Goal: Navigation & Orientation: Find specific page/section

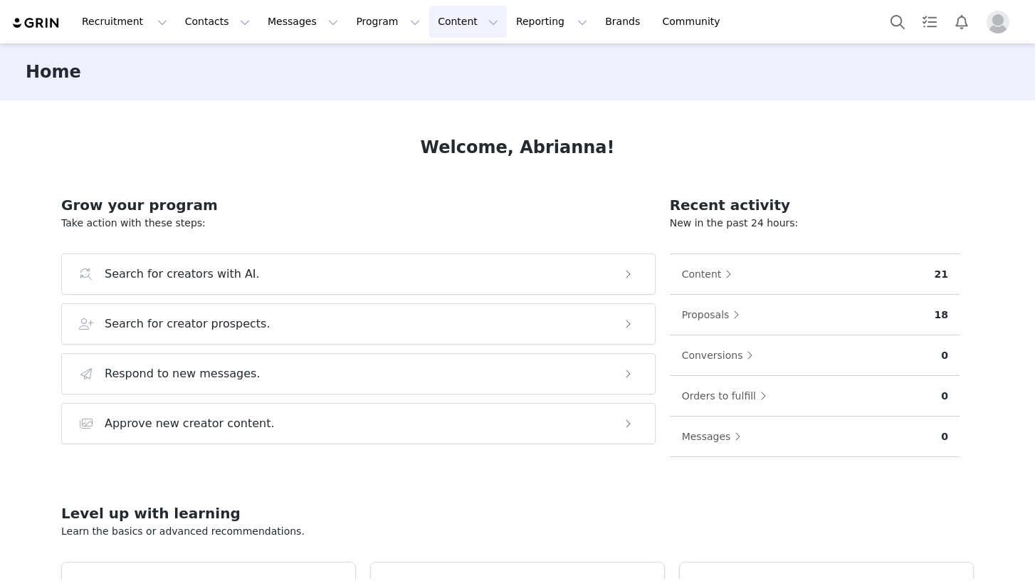
click at [429, 18] on button "Content Content" at bounding box center [468, 22] width 78 height 32
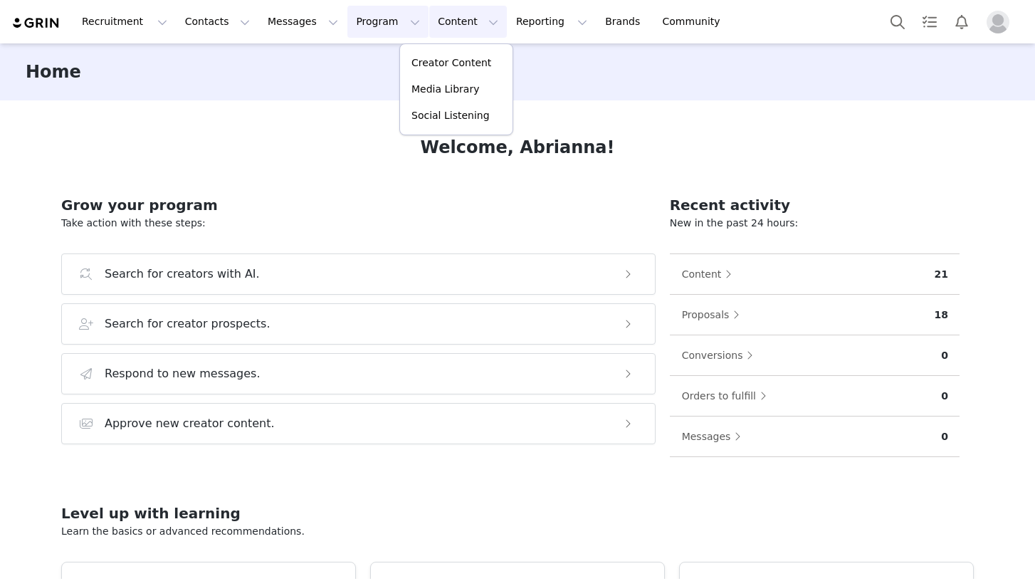
click at [367, 26] on button "Program Program" at bounding box center [387, 22] width 81 height 32
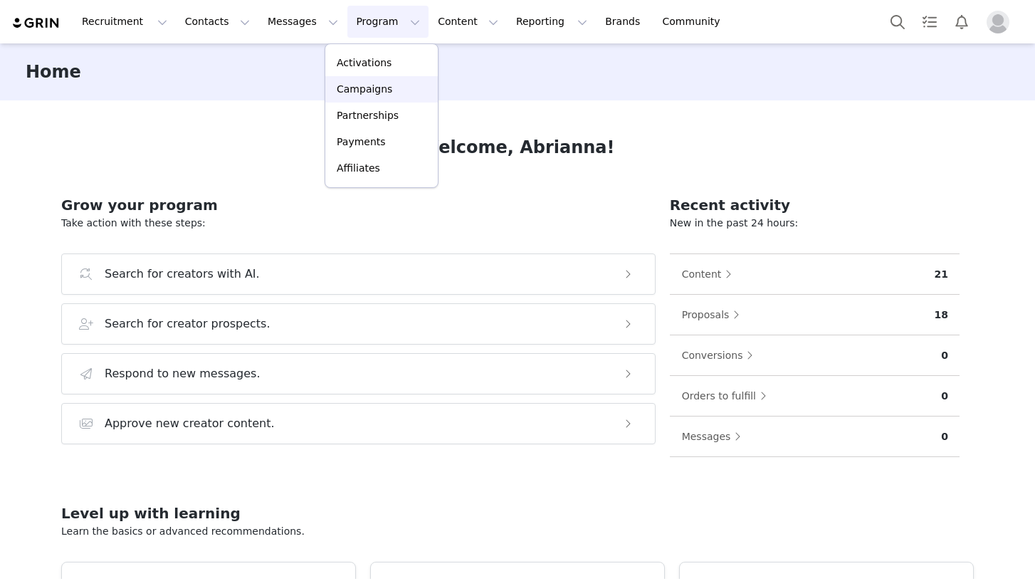
click at [367, 94] on p "Campaigns" at bounding box center [365, 89] width 56 height 15
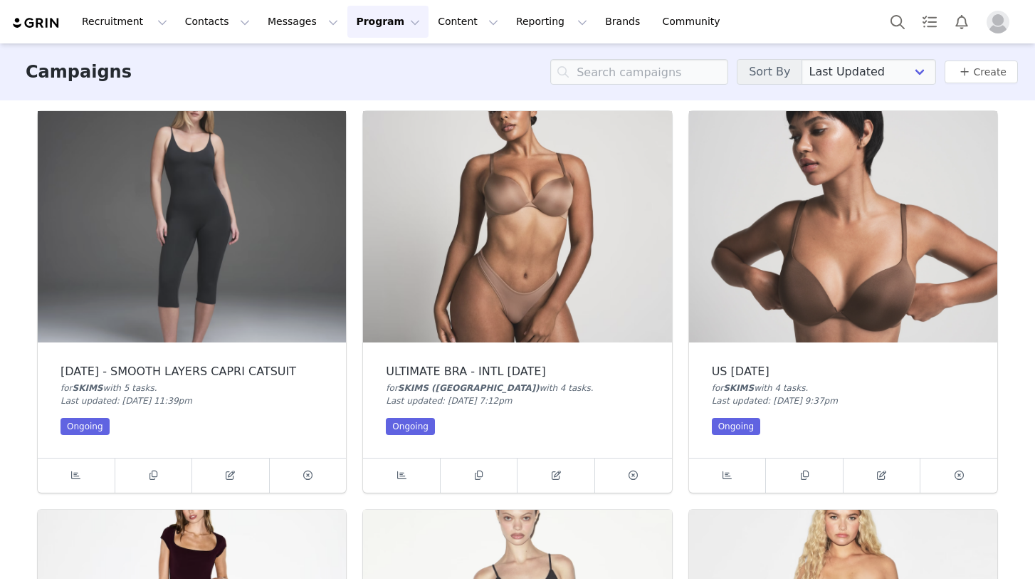
click at [464, 276] on img at bounding box center [517, 226] width 308 height 231
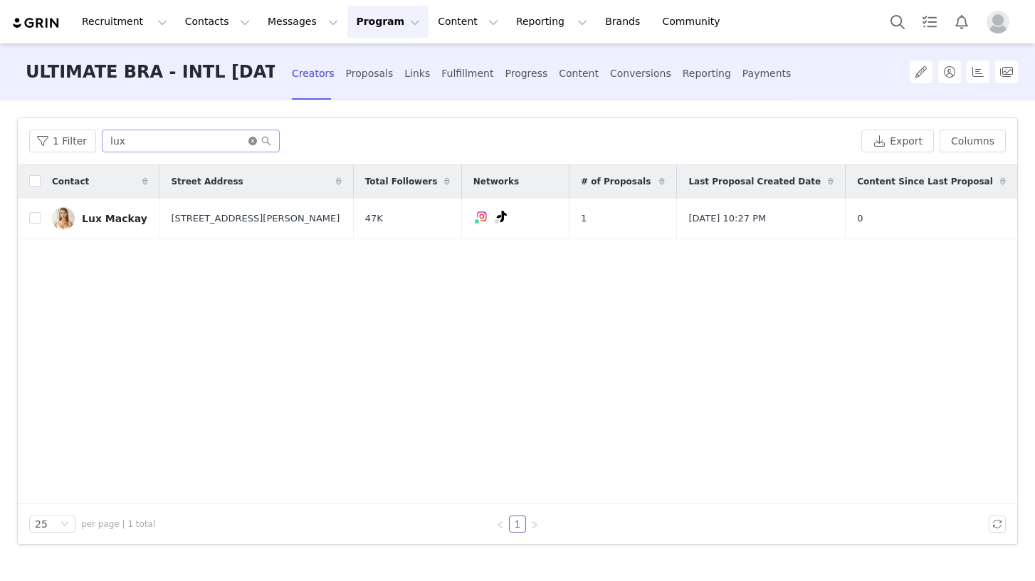
click at [248, 142] on icon "icon: close-circle" at bounding box center [252, 141] width 9 height 9
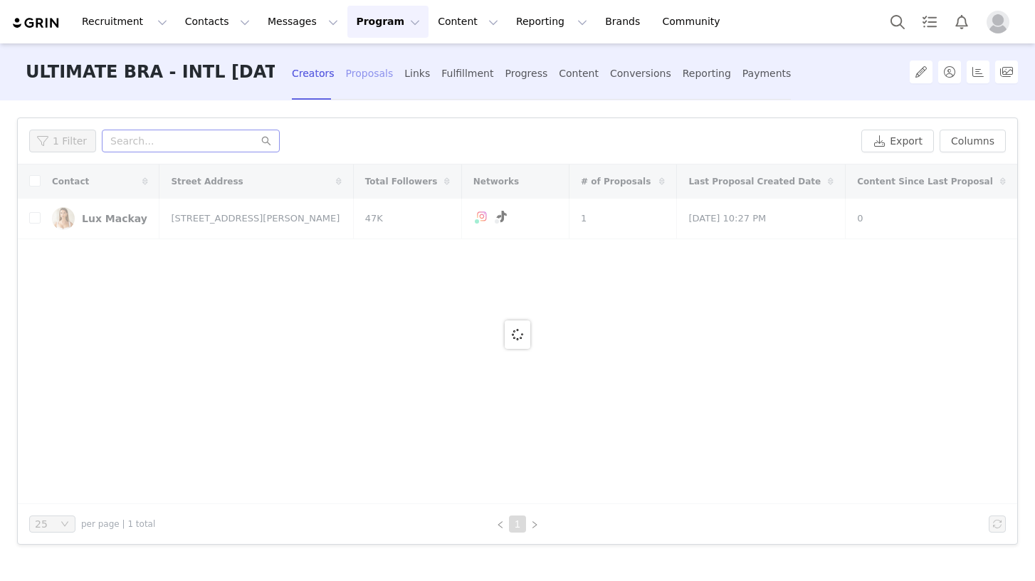
click at [371, 71] on div "Proposals" at bounding box center [370, 74] width 48 height 38
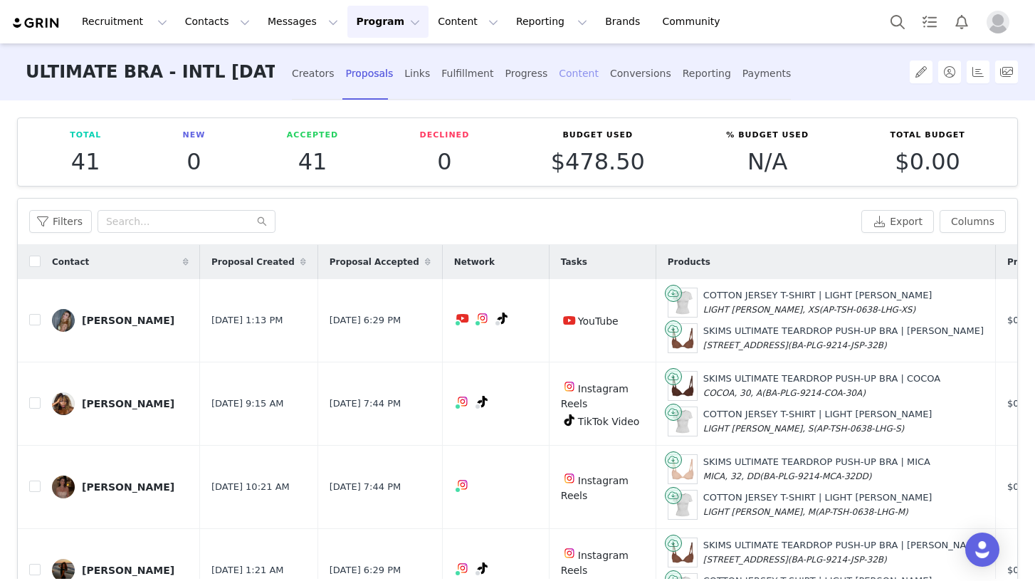
click at [571, 63] on div "Content" at bounding box center [579, 74] width 40 height 38
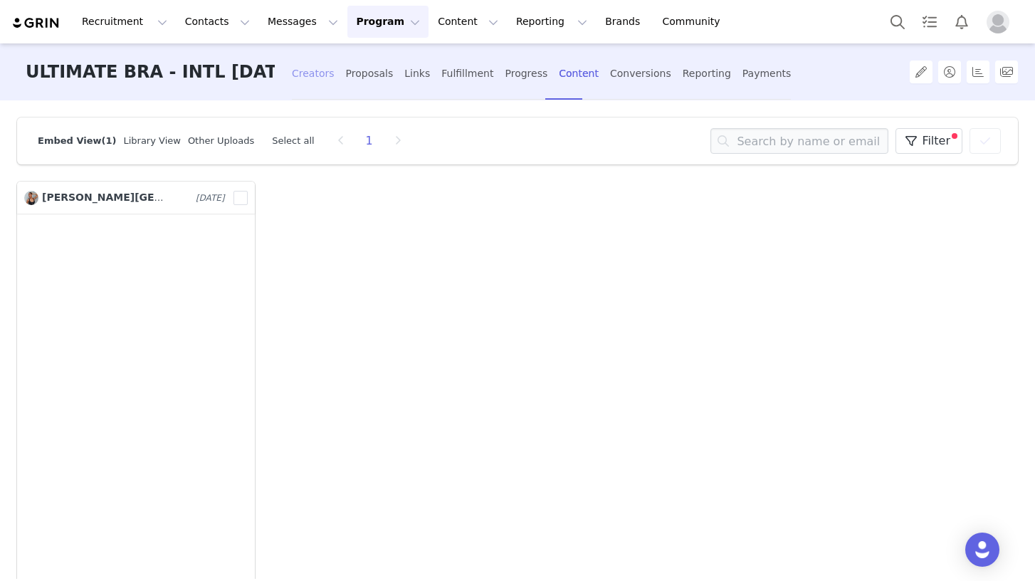
click at [309, 73] on div "Creators" at bounding box center [313, 74] width 43 height 38
